Goal: Task Accomplishment & Management: Complete application form

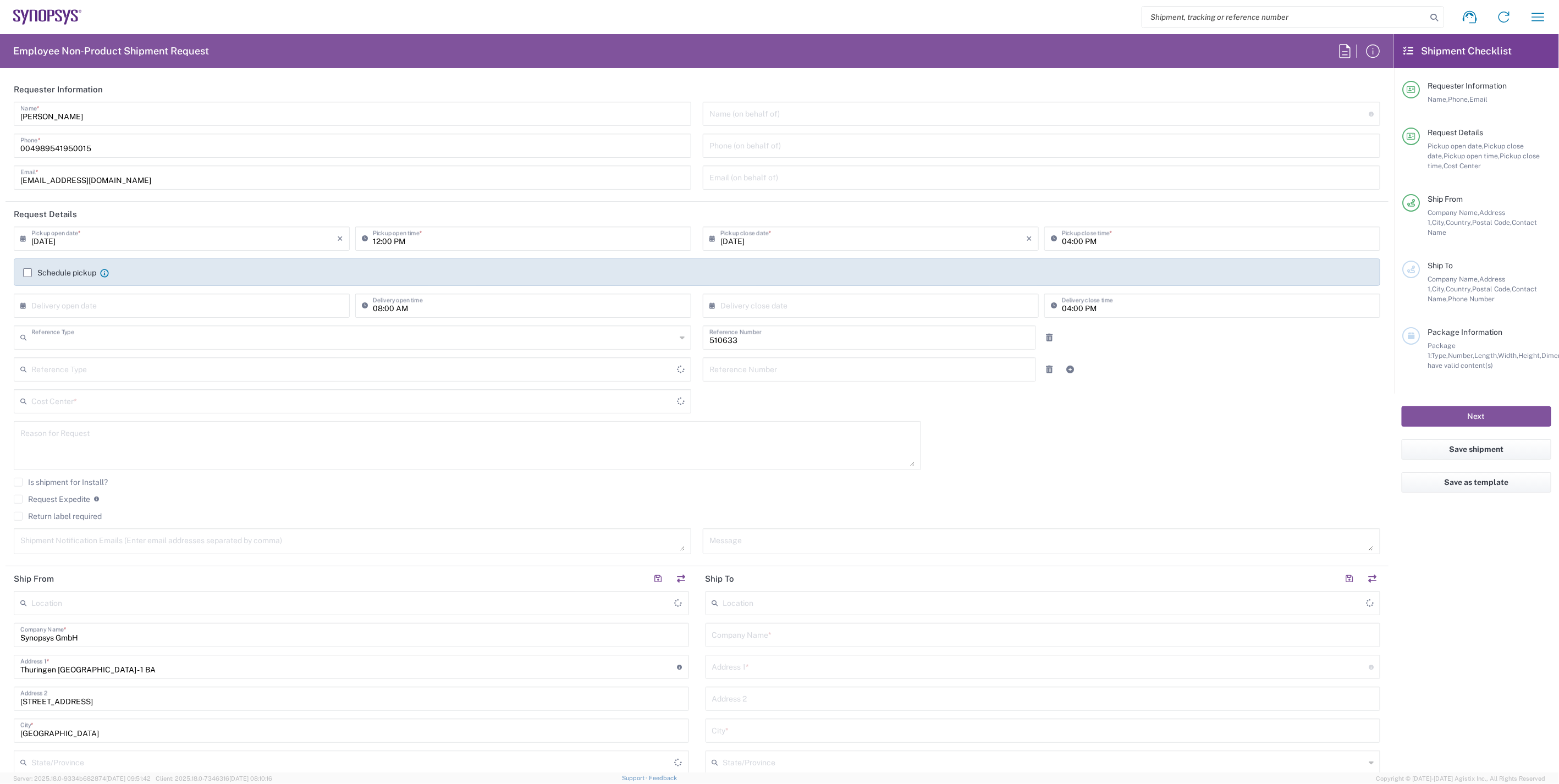
type input "Department"
type input "Delivered at Place"
type input "DE01, SDG, HAPS, HW 510633"
type input "[GEOGRAPHIC_DATA]"
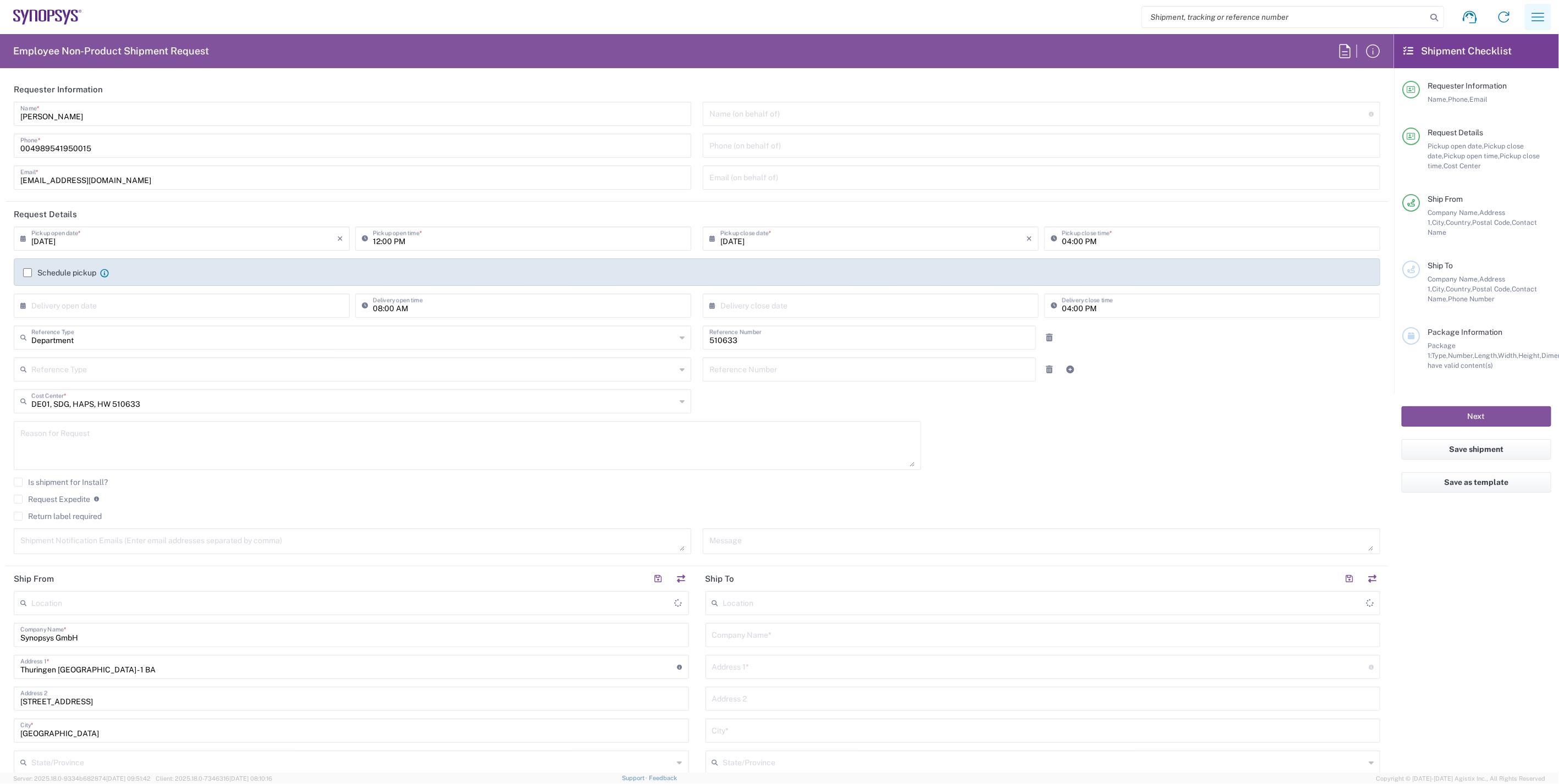
click at [1541, 22] on icon "button" at bounding box center [1538, 17] width 18 height 18
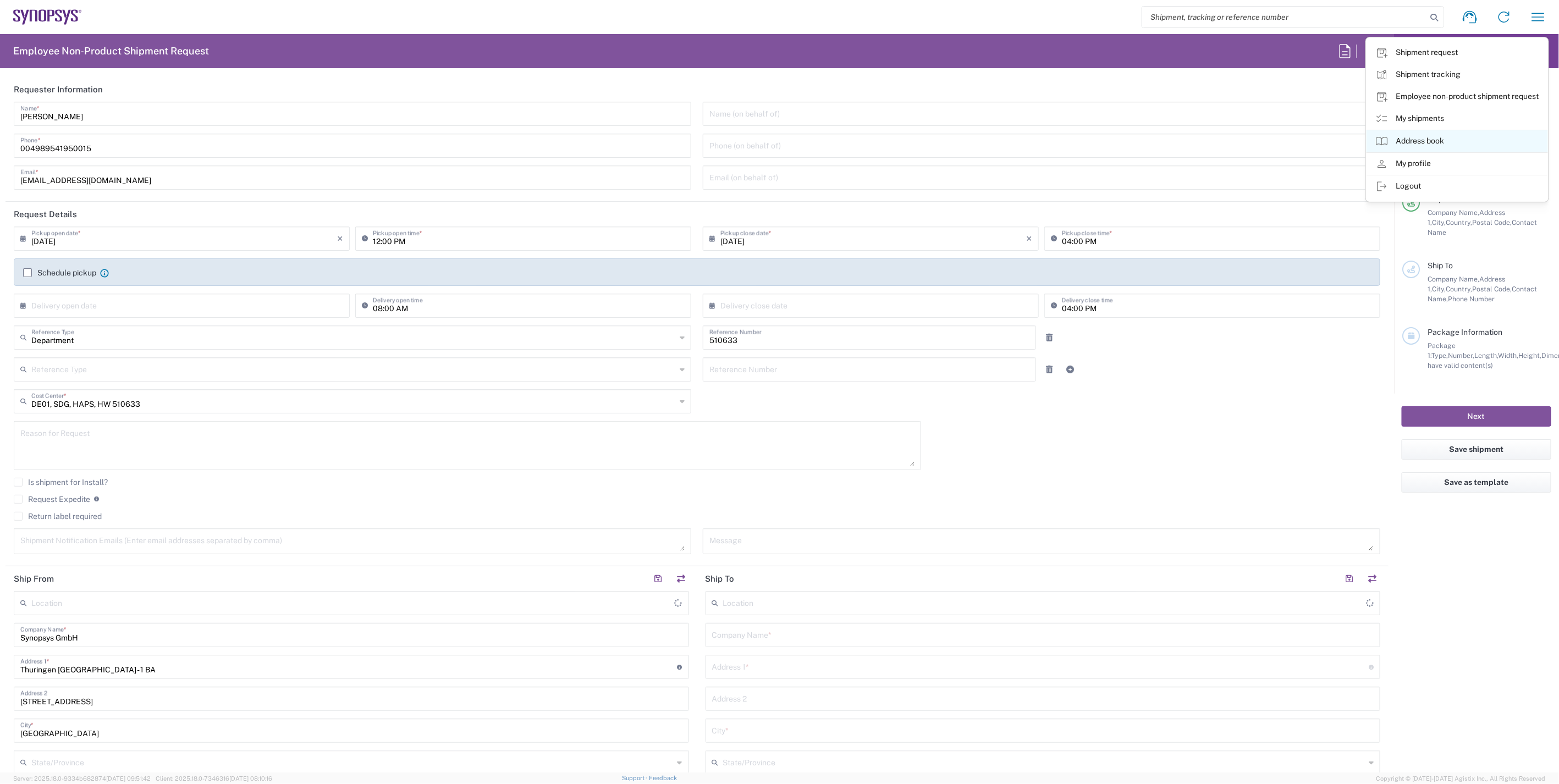
type input "[GEOGRAPHIC_DATA] DE06"
click at [1442, 118] on link "My shipments" at bounding box center [1457, 119] width 181 height 22
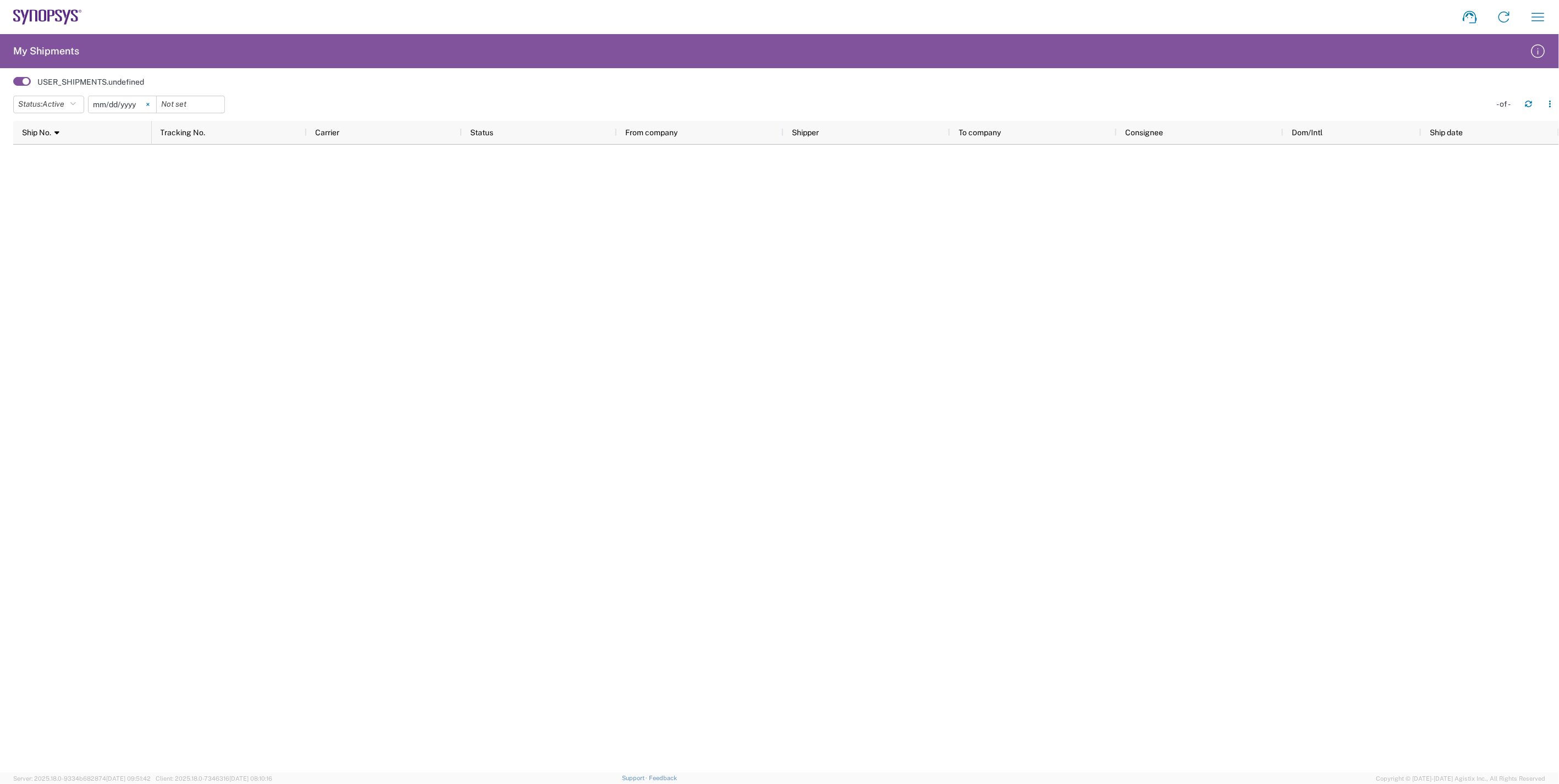
click at [150, 104] on svg-icon at bounding box center [148, 104] width 16 height 16
click at [74, 108] on button "Status: Active" at bounding box center [49, 104] width 71 height 18
click at [55, 158] on span "All" at bounding box center [78, 162] width 128 height 17
